Goal: Transaction & Acquisition: Purchase product/service

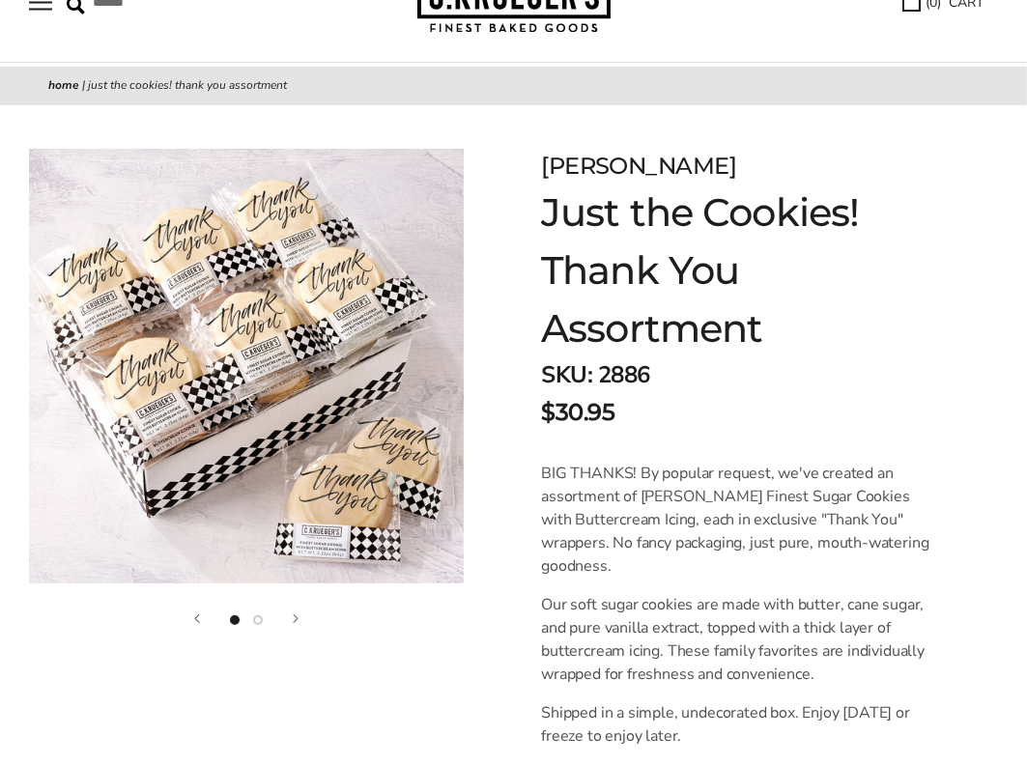
scroll to position [102, 0]
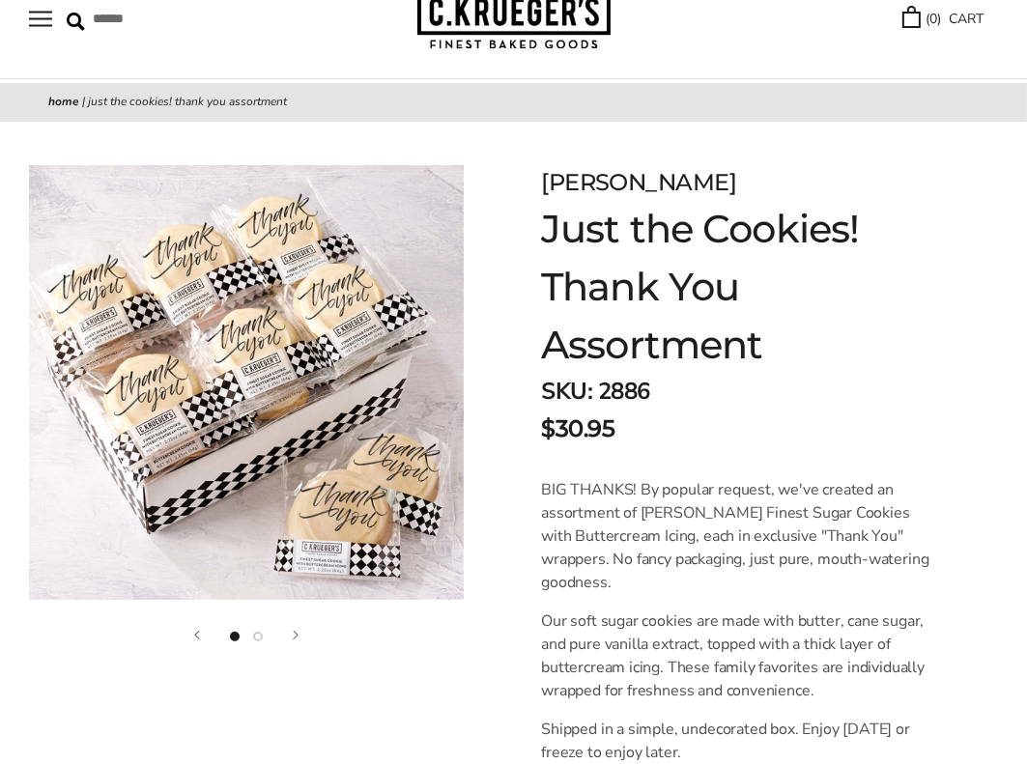
click at [255, 639] on button "Show image 2" at bounding box center [258, 637] width 10 height 10
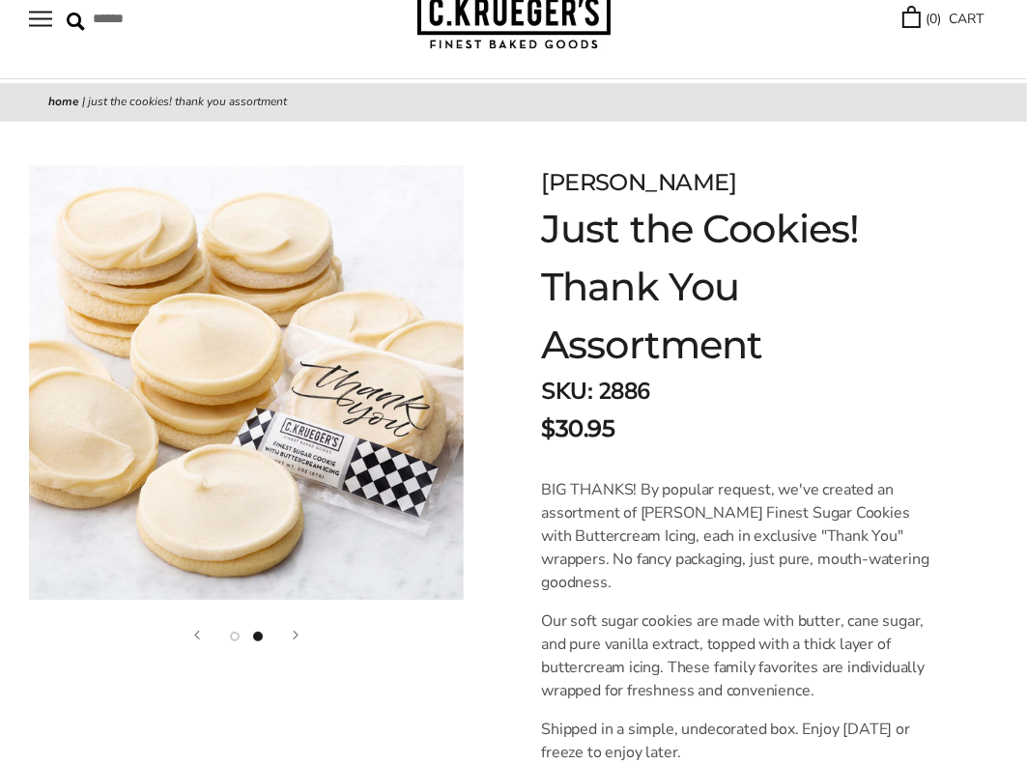
click at [194, 635] on button "Previous" at bounding box center [197, 635] width 6 height 9
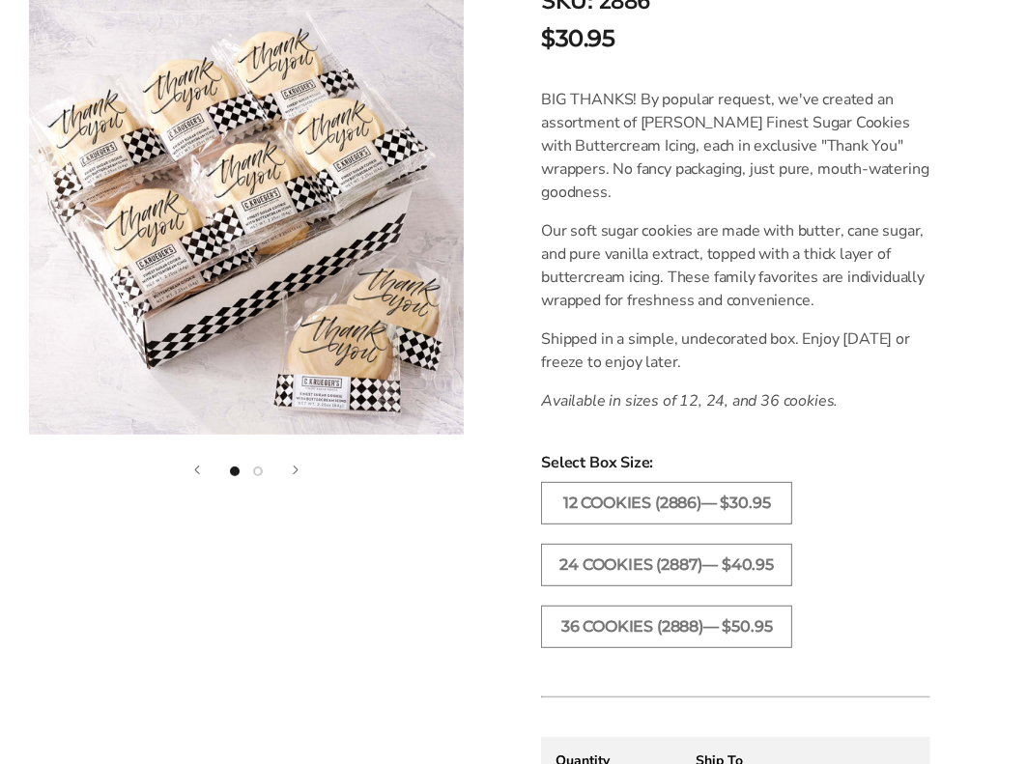
scroll to position [499, 0]
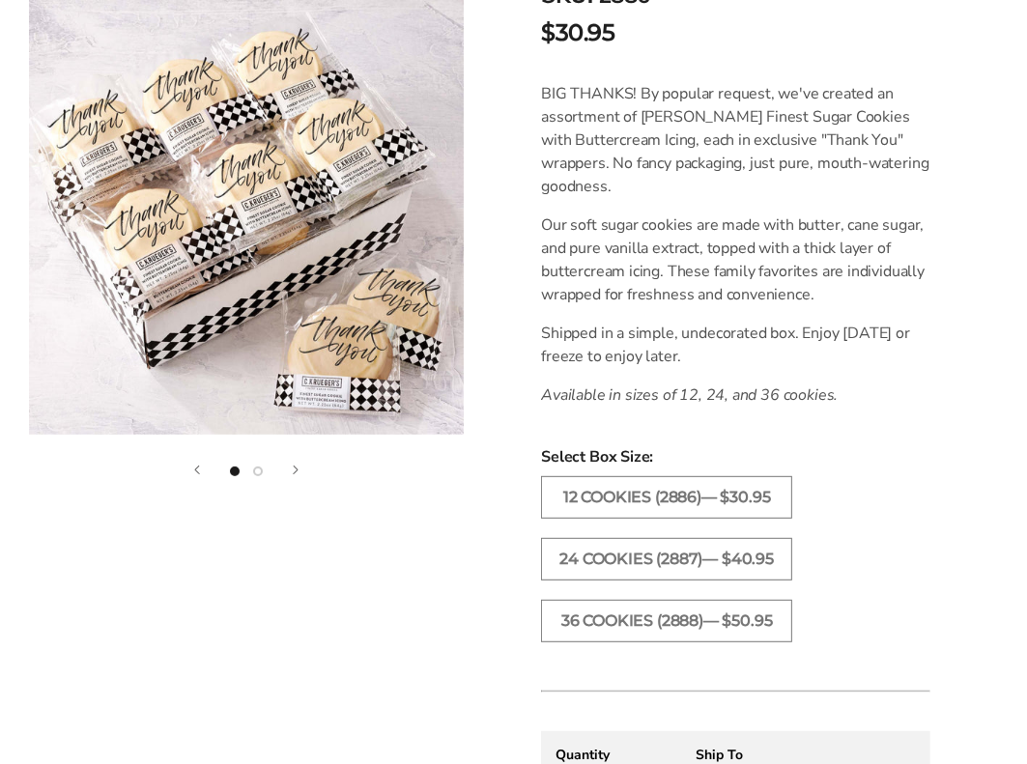
click at [294, 467] on button "Next" at bounding box center [296, 470] width 6 height 9
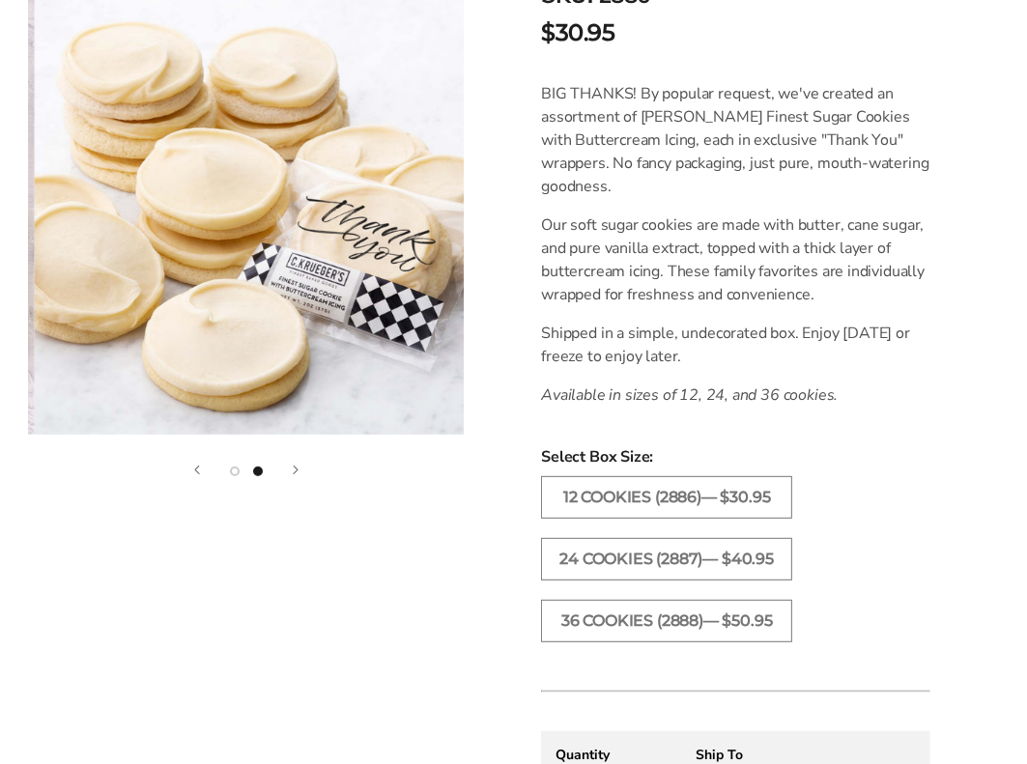
click at [294, 467] on button "Next" at bounding box center [296, 470] width 6 height 9
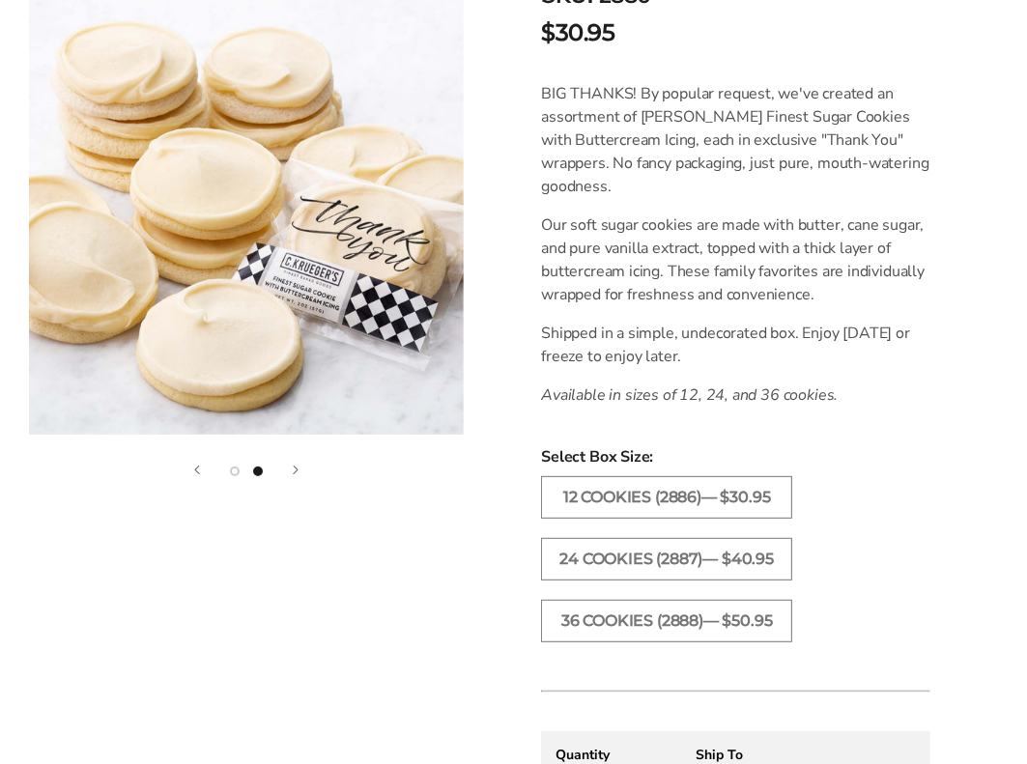
click at [200, 474] on button "Previous" at bounding box center [197, 470] width 6 height 9
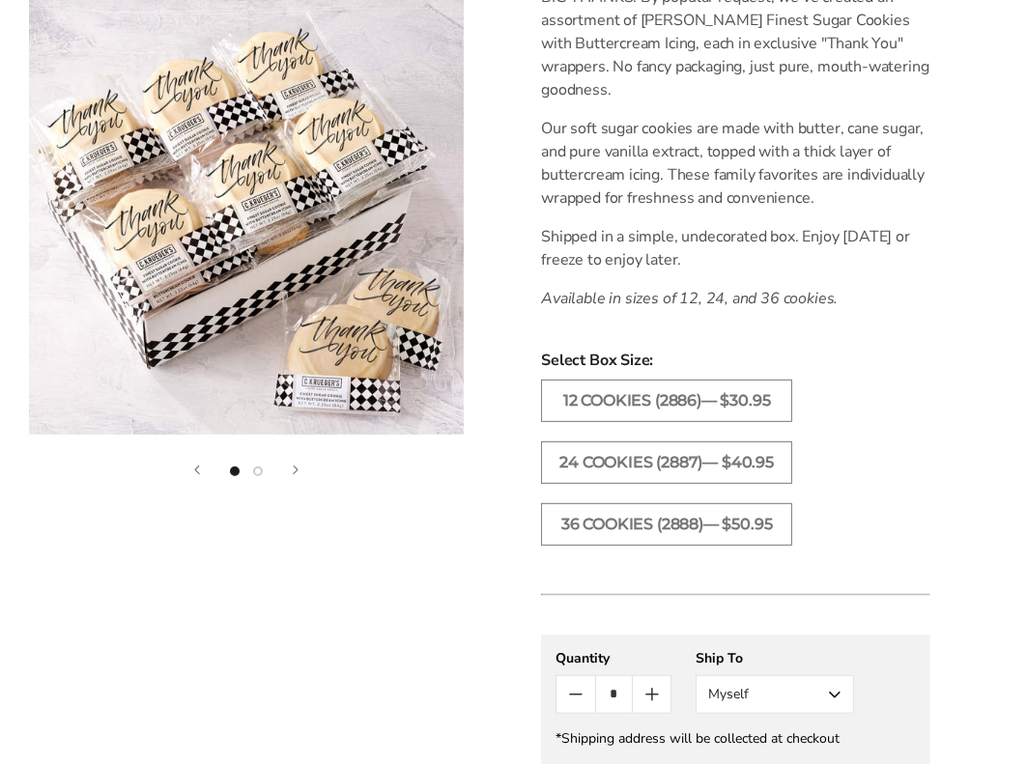
scroll to position [593, 0]
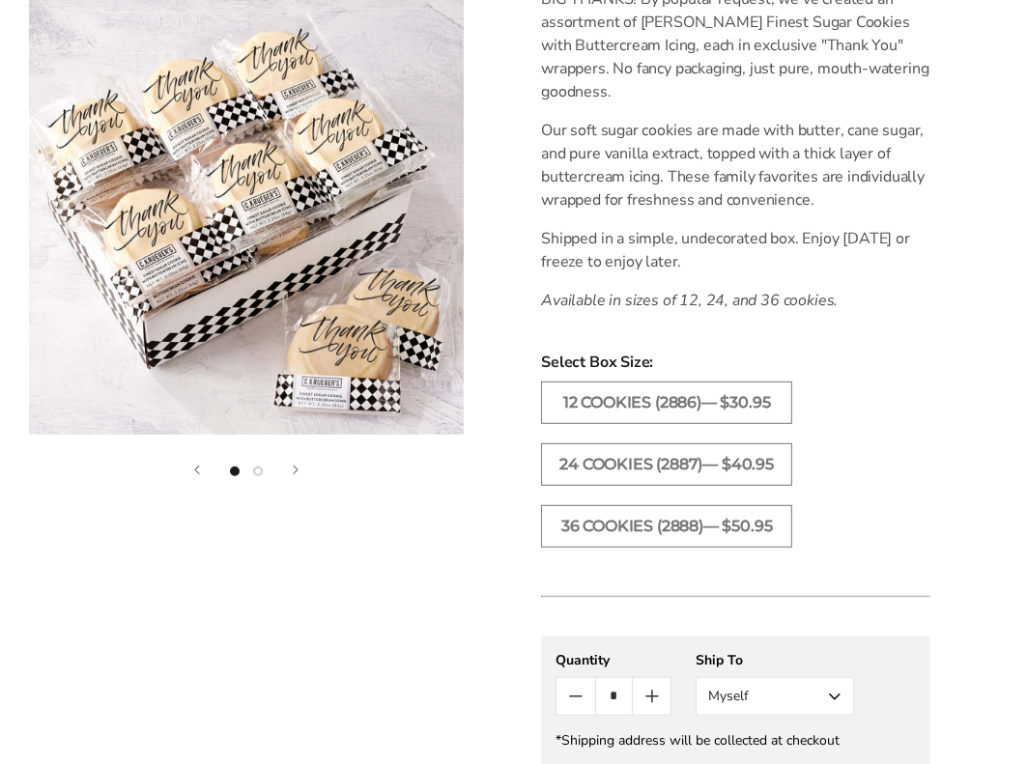
click at [834, 696] on button "Myself" at bounding box center [775, 696] width 158 height 39
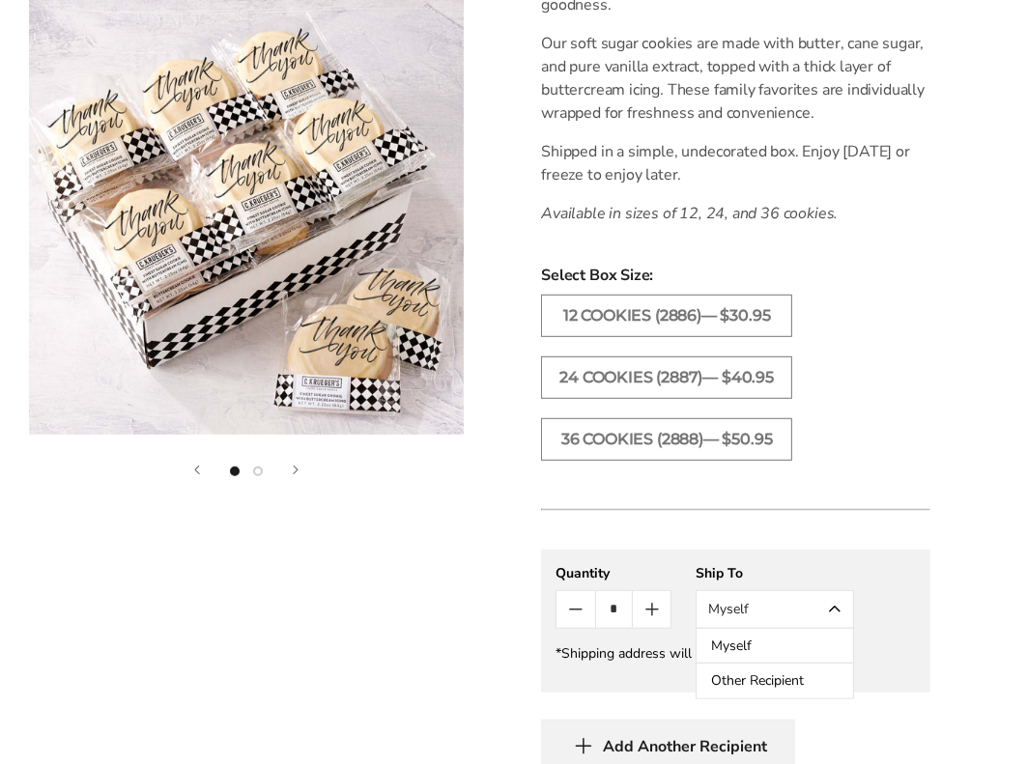
scroll to position [711, 0]
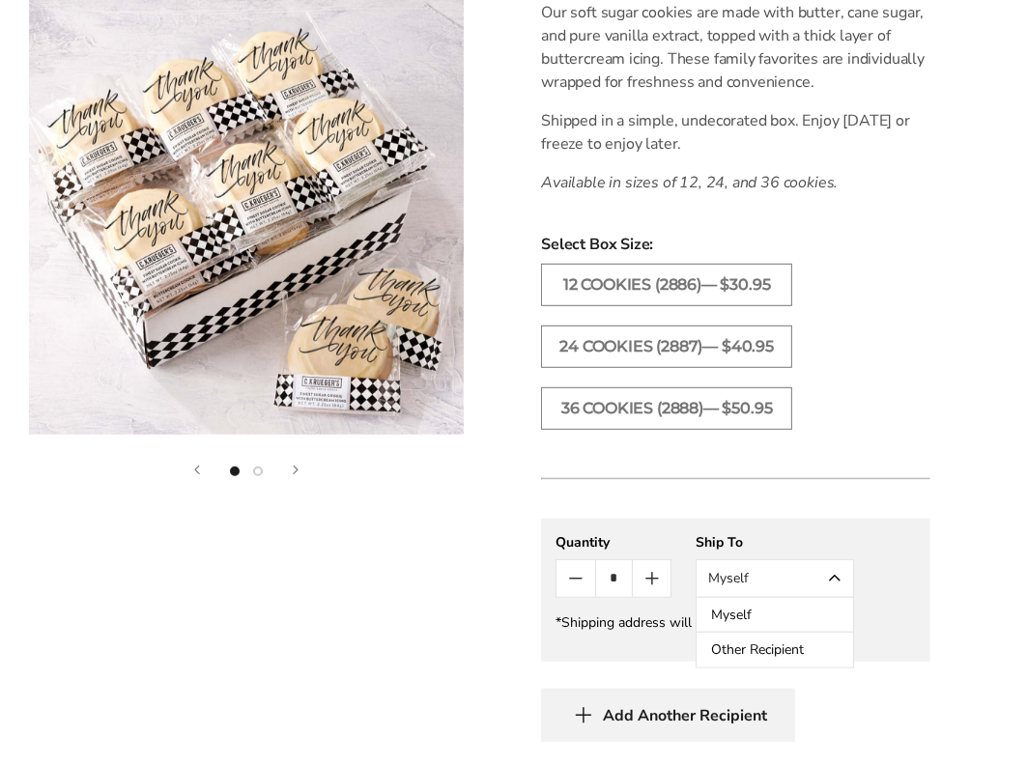
click at [760, 646] on button "Other Recipient" at bounding box center [775, 650] width 157 height 35
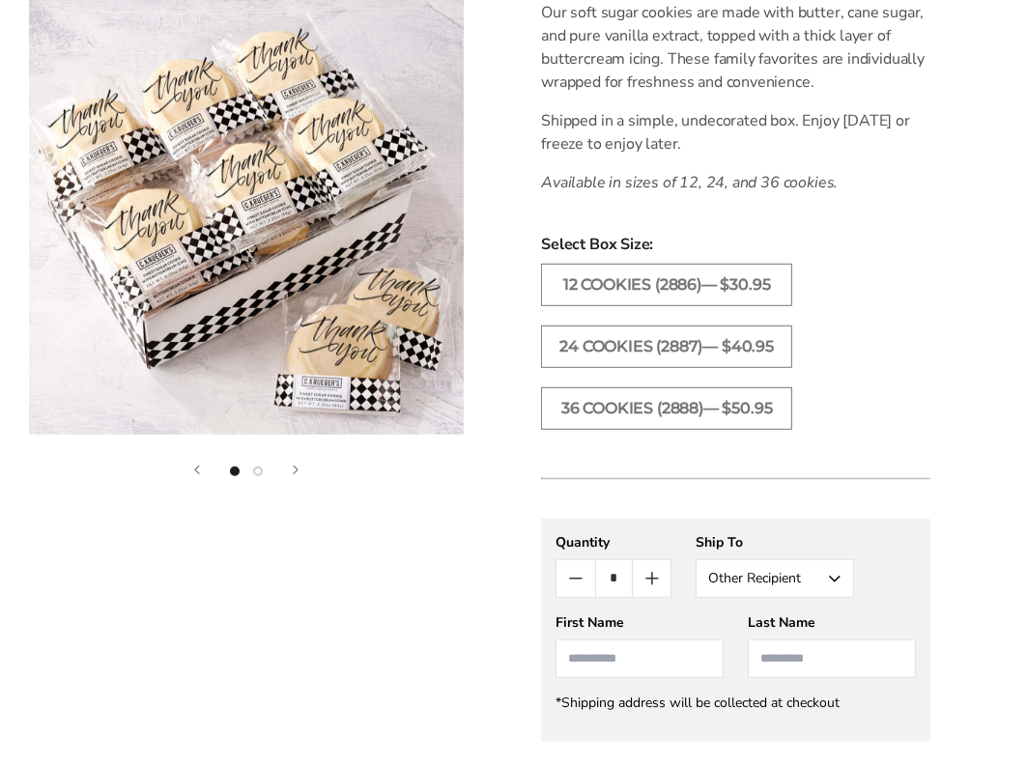
click at [980, 482] on div "[PERSON_NAME] Just the Cookies! Thank You Assortment SKU: 2886 $30.95 / BIG THA…" at bounding box center [760, 283] width 534 height 1541
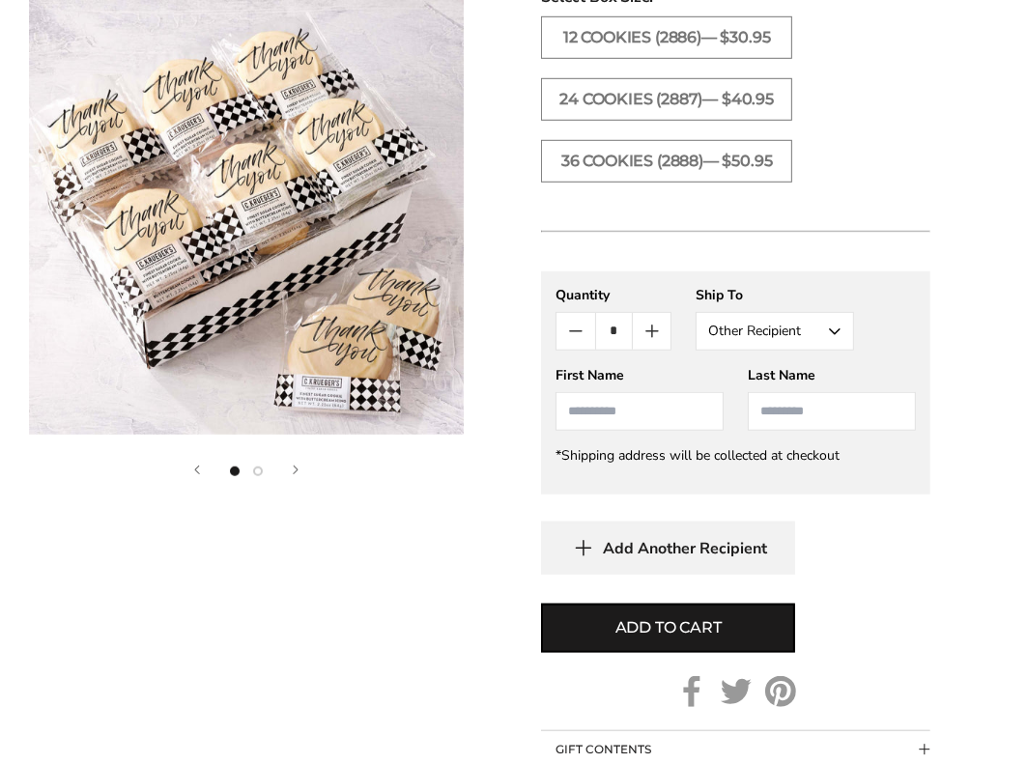
scroll to position [959, 0]
click at [607, 328] on input "*" at bounding box center [614, 331] width 38 height 37
type input "**"
click at [974, 265] on div "[PERSON_NAME] Just the Cookies! Thank You Assortment SKU: 2886 $30.95 / BIG THA…" at bounding box center [760, 36] width 534 height 1541
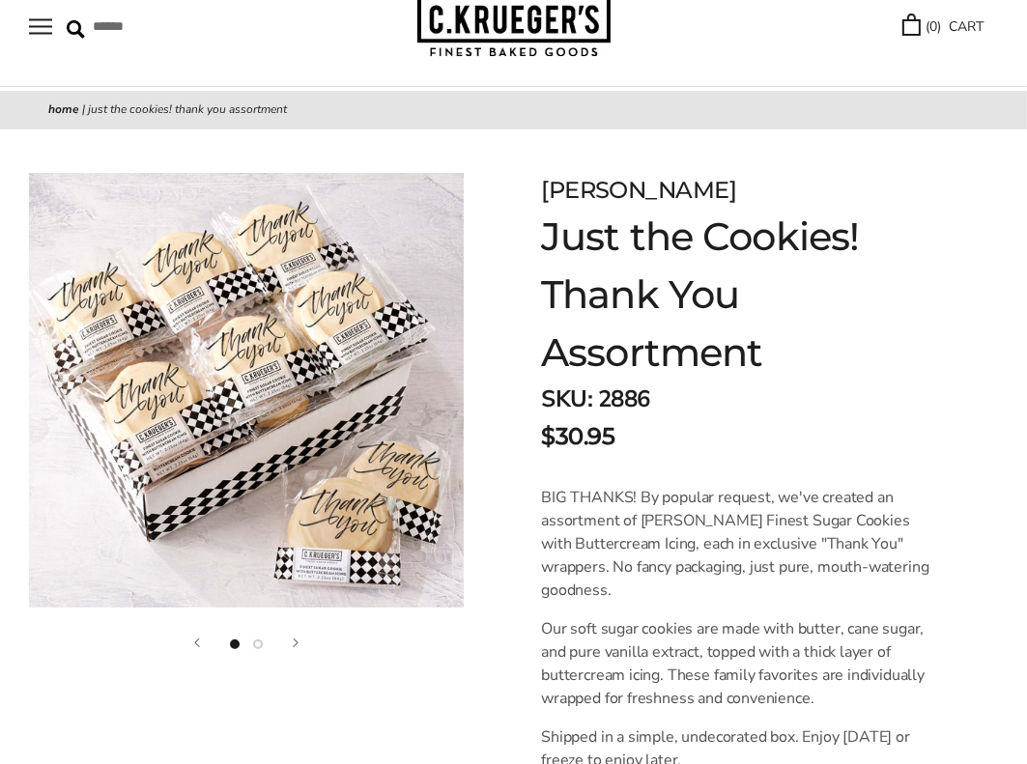
scroll to position [0, 0]
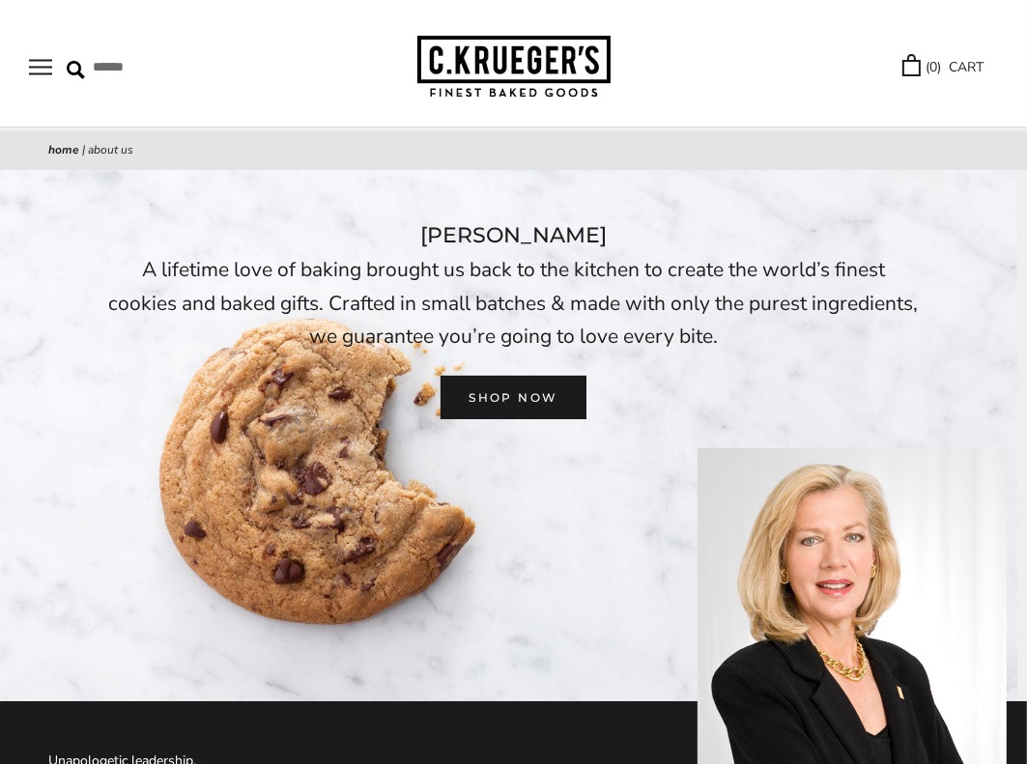
scroll to position [4, 0]
